Goal: Check status: Check status

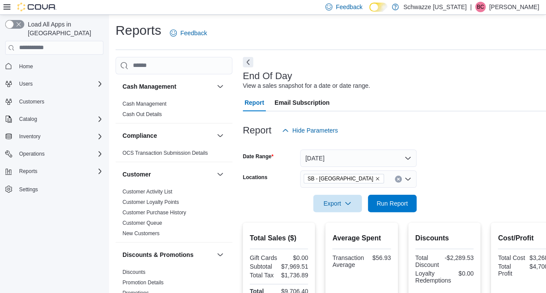
scroll to position [475, 0]
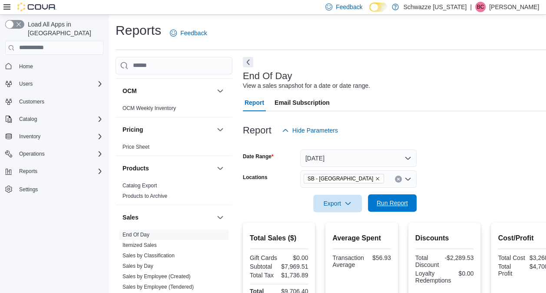
click at [392, 205] on span "Run Report" at bounding box center [392, 202] width 31 height 9
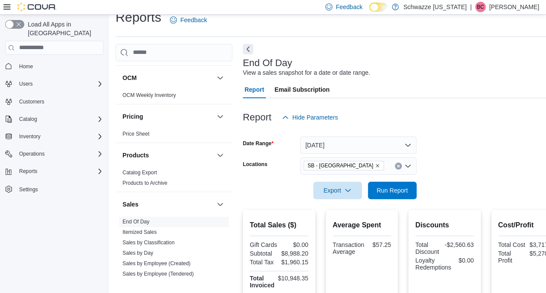
scroll to position [0, 0]
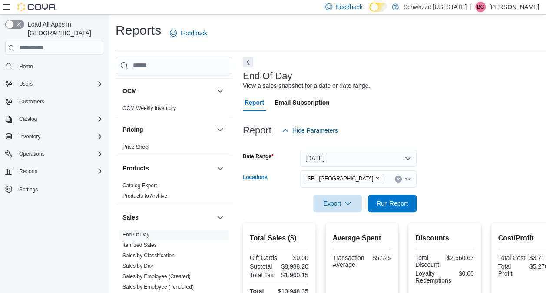
click at [375, 177] on icon "Remove SB - Glendale from selection in this group" at bounding box center [377, 178] width 5 height 5
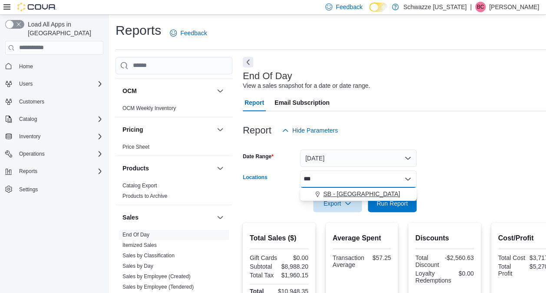
type input "***"
click at [341, 197] on span "SB - [GEOGRAPHIC_DATA]" at bounding box center [361, 193] width 77 height 9
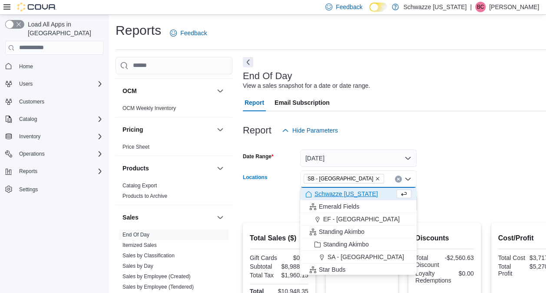
click at [453, 197] on form "Date Range [DATE] Locations SB - [GEOGRAPHIC_DATA] Combo box. Selected. SB - [G…" at bounding box center [403, 175] width 320 height 73
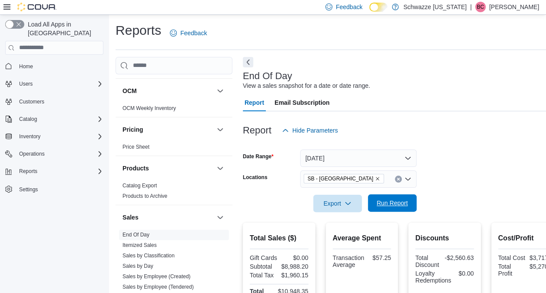
click at [386, 201] on span "Run Report" at bounding box center [392, 202] width 31 height 9
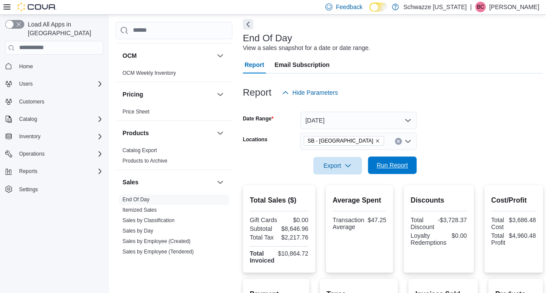
scroll to position [34, 0]
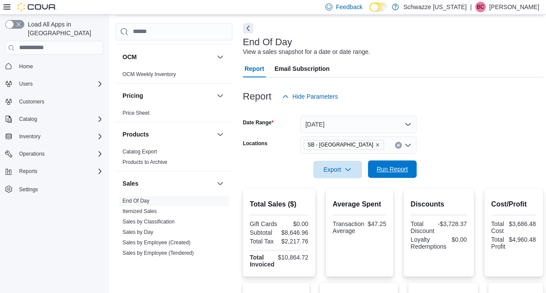
click at [386, 168] on span "Run Report" at bounding box center [392, 169] width 31 height 9
click at [375, 145] on icon "Remove SB - Federal Heights from selection in this group" at bounding box center [377, 144] width 5 height 5
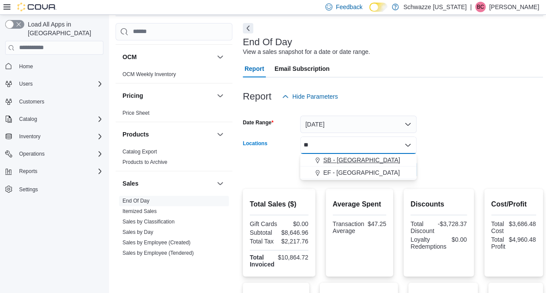
type input "**"
click at [347, 156] on span "SB - [GEOGRAPHIC_DATA]" at bounding box center [361, 159] width 77 height 9
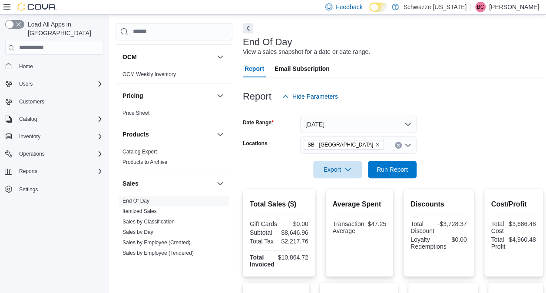
click at [469, 172] on form "Date Range [DATE] Locations [GEOGRAPHIC_DATA] - [GEOGRAPHIC_DATA] Export Run Re…" at bounding box center [393, 141] width 300 height 73
click at [387, 166] on span "Run Report" at bounding box center [392, 169] width 31 height 9
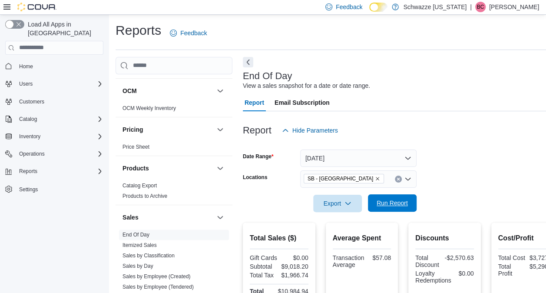
click at [396, 206] on span "Run Report" at bounding box center [392, 202] width 31 height 9
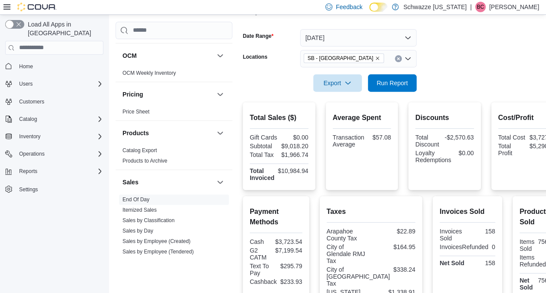
scroll to position [113, 0]
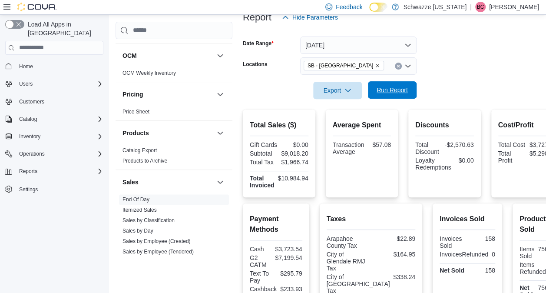
click at [396, 92] on span "Run Report" at bounding box center [392, 90] width 31 height 9
click at [409, 96] on span "Run Report" at bounding box center [392, 89] width 38 height 17
click at [433, 94] on form "Date Range [DATE] Locations [GEOGRAPHIC_DATA] - [GEOGRAPHIC_DATA] Export Run Re…" at bounding box center [403, 62] width 320 height 73
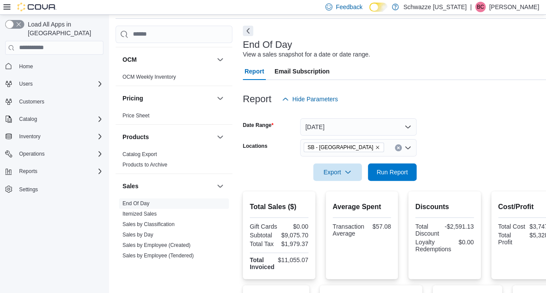
scroll to position [31, 0]
click at [383, 172] on span "Run Report" at bounding box center [392, 172] width 31 height 9
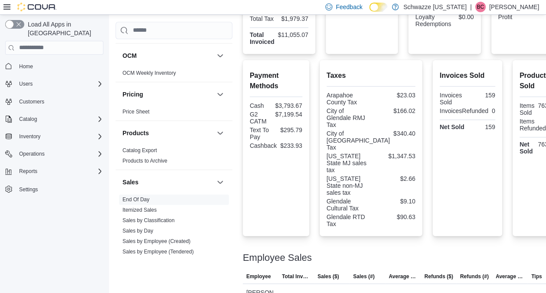
scroll to position [422, 0]
